Goal: Go to known website: Access a specific website the user already knows

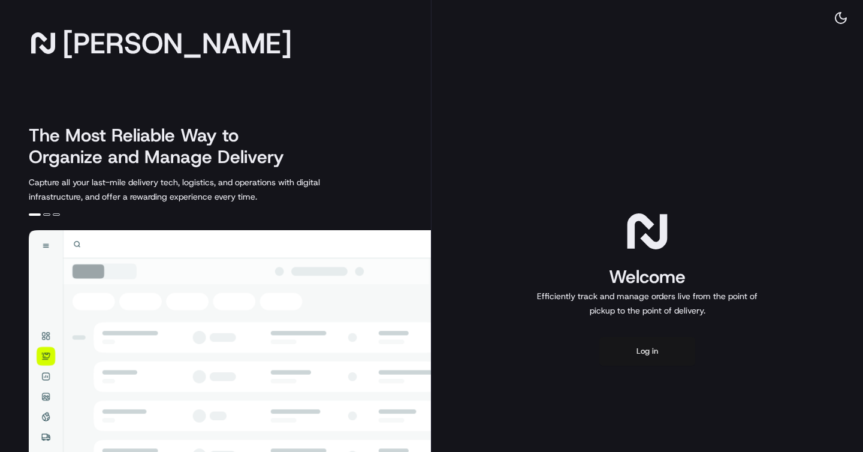
click at [639, 360] on button "Log in" at bounding box center [647, 351] width 96 height 29
